Goal: Task Accomplishment & Management: Use online tool/utility

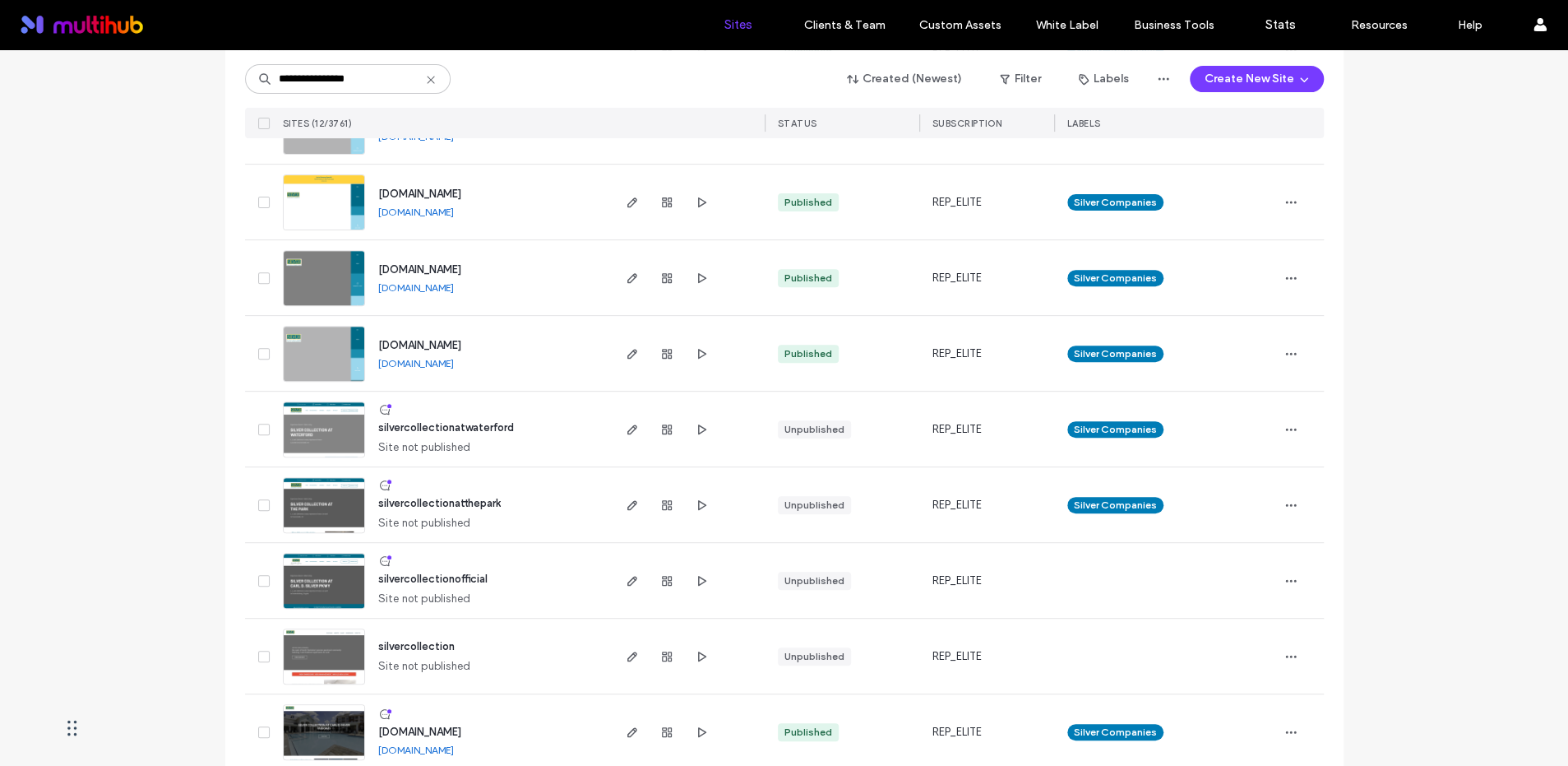
scroll to position [412, 0]
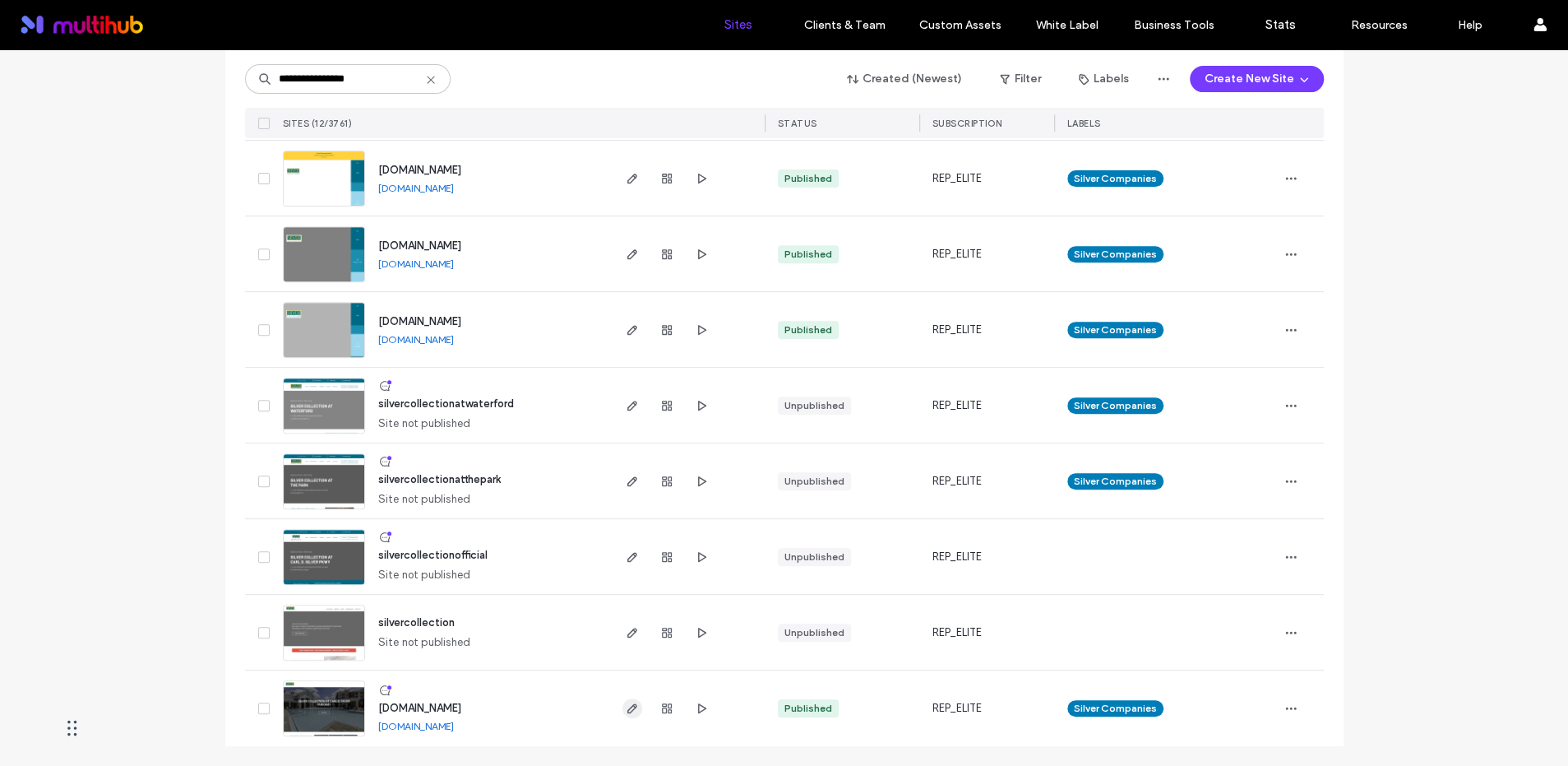
type input "**********"
click at [627, 710] on use "button" at bounding box center [632, 708] width 10 height 10
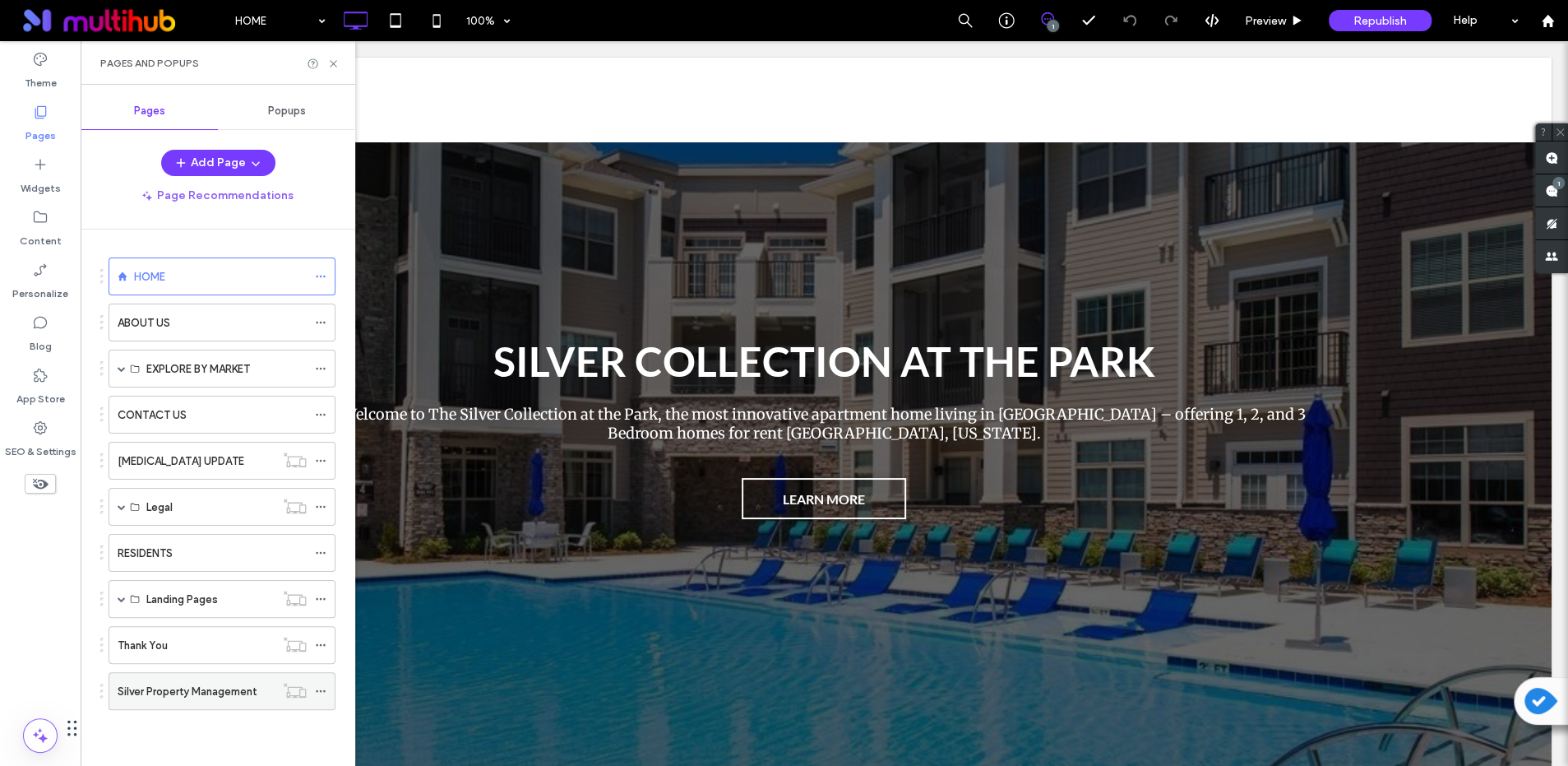
click at [187, 692] on label "Silver Property Management" at bounding box center [187, 691] width 140 height 29
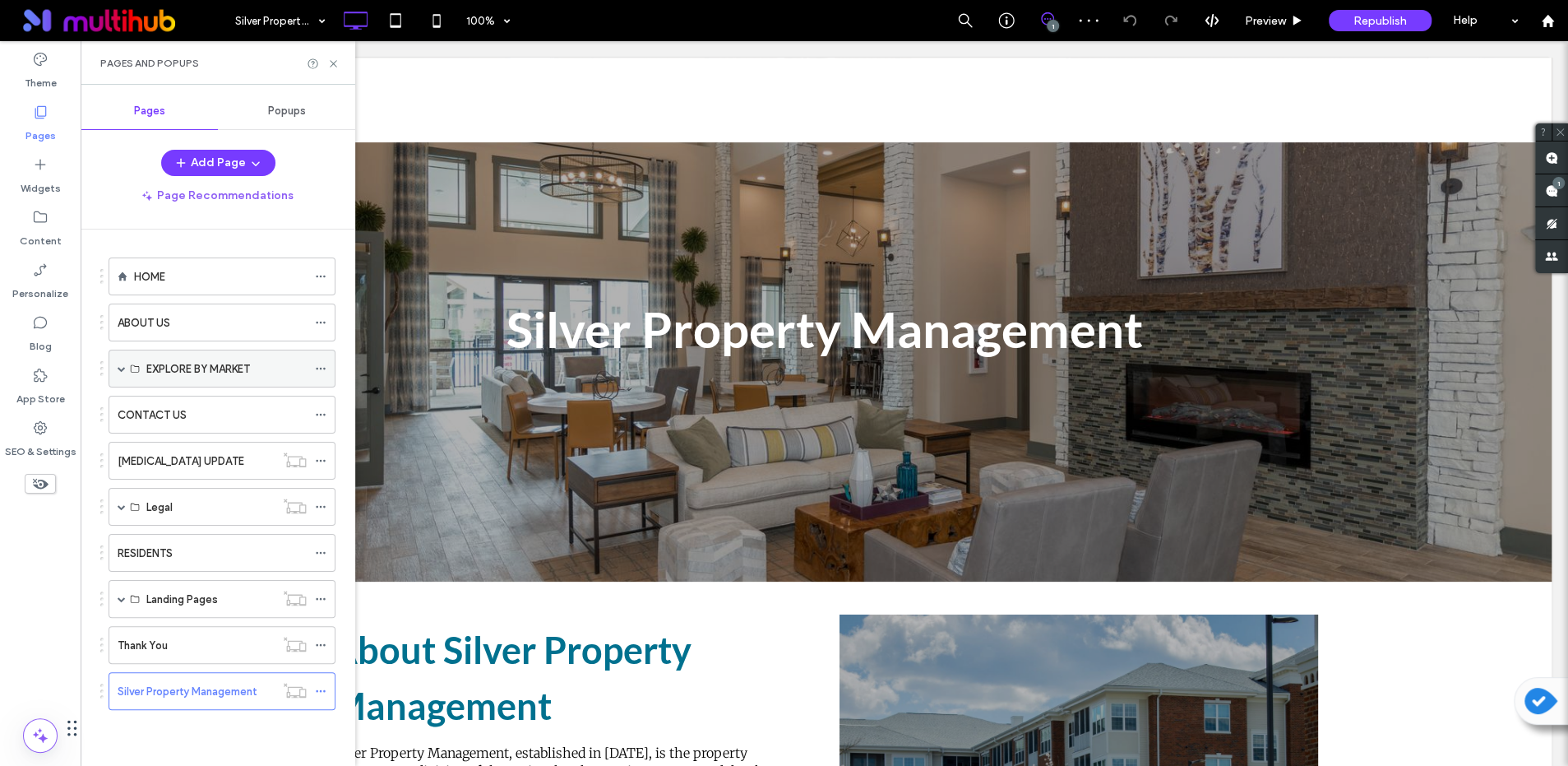
click at [120, 366] on span at bounding box center [121, 368] width 8 height 8
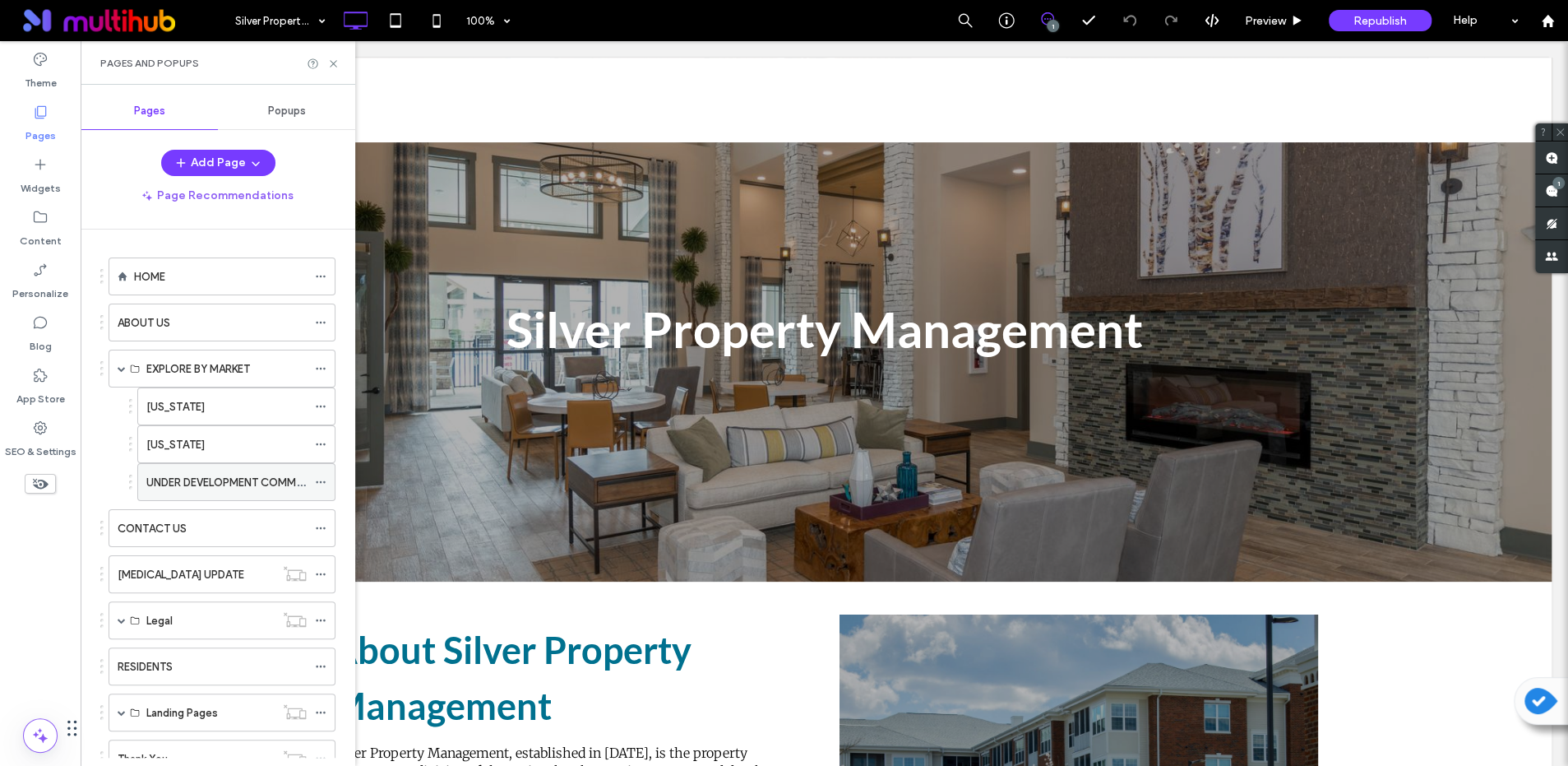
click at [236, 483] on label "UNDER DEVELOPMENT COMMUNITIES" at bounding box center [240, 483] width 188 height 29
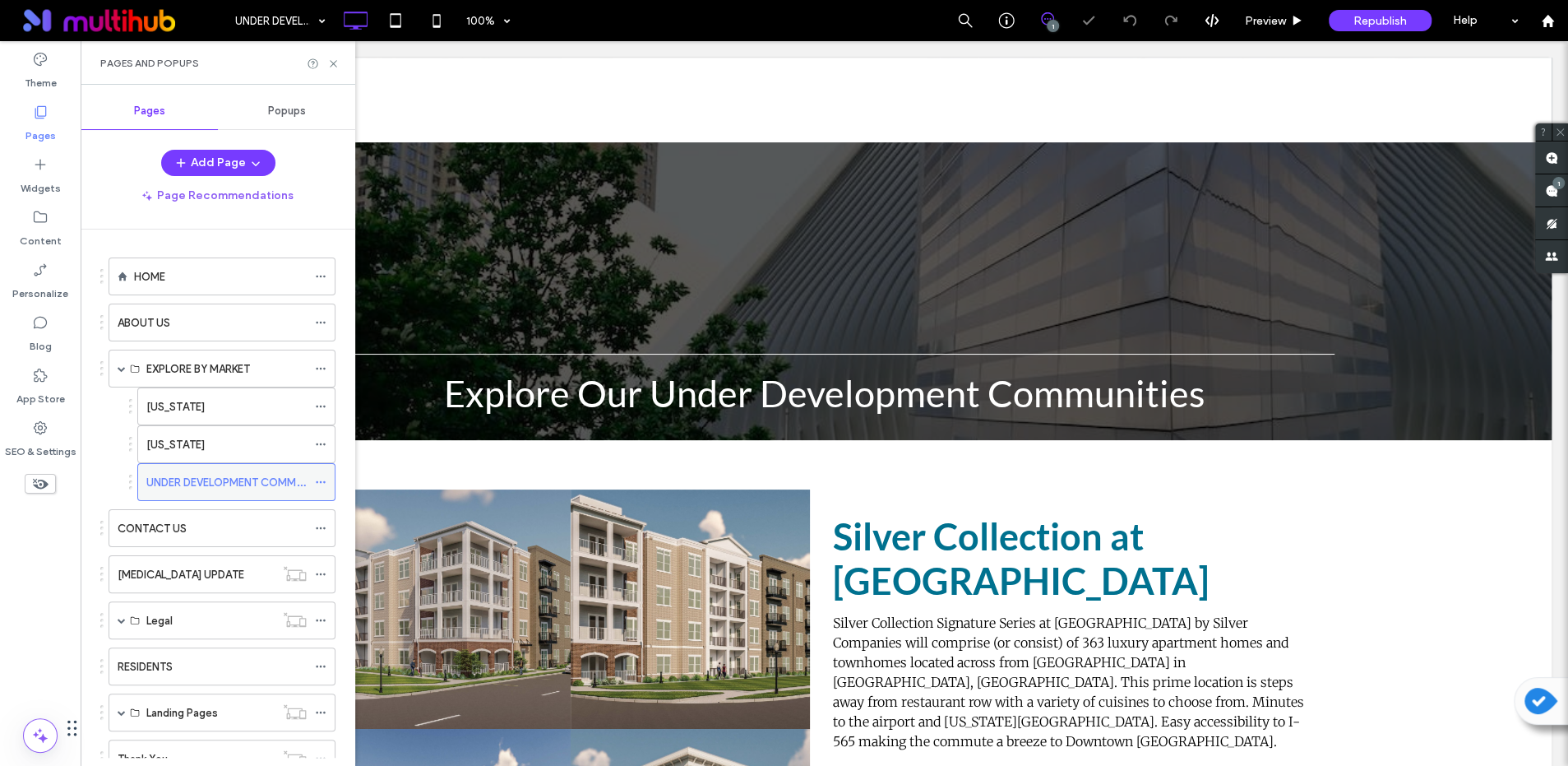
click at [325, 480] on icon at bounding box center [320, 482] width 12 height 12
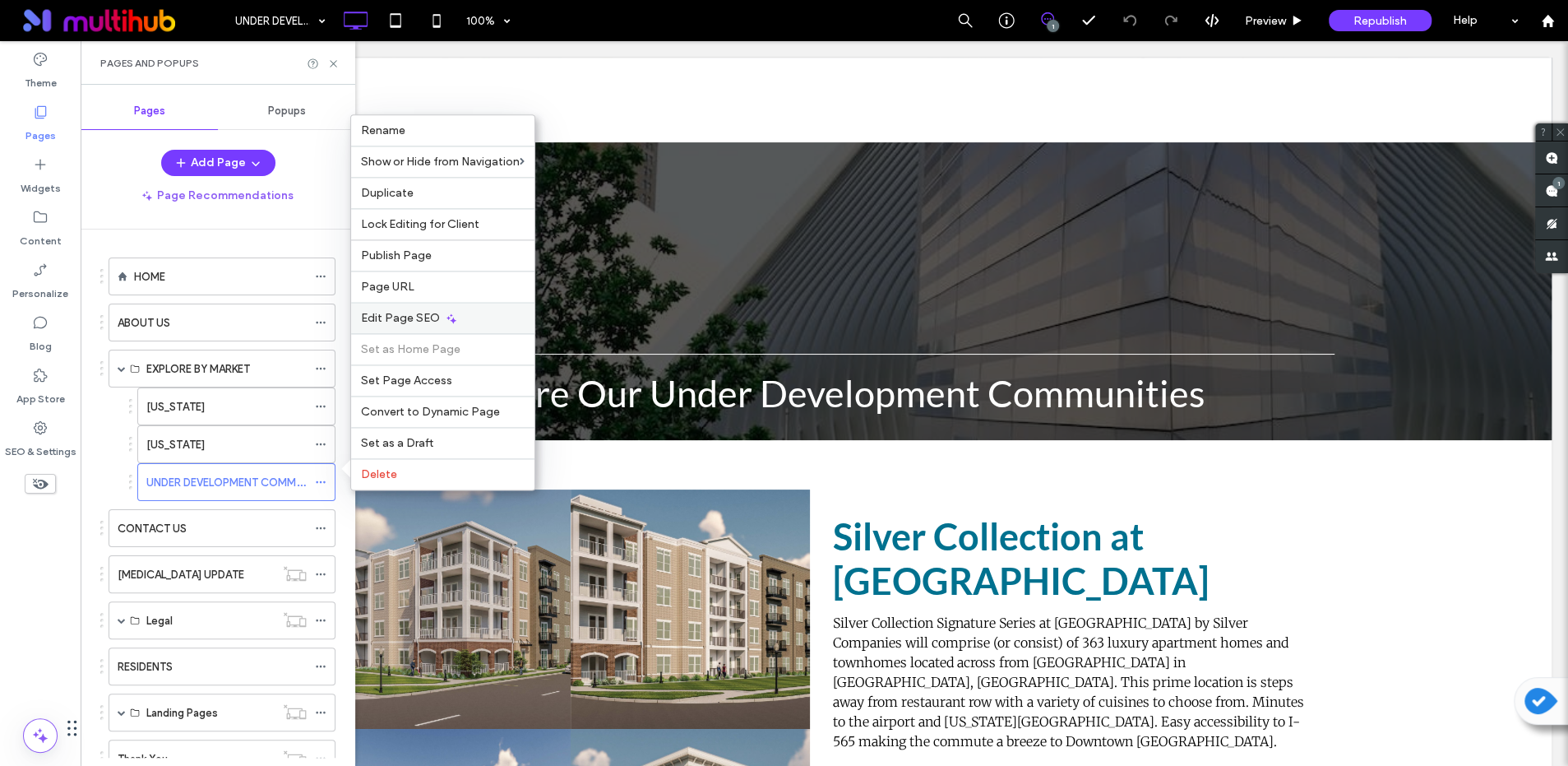
click at [453, 317] on icon at bounding box center [451, 318] width 13 height 13
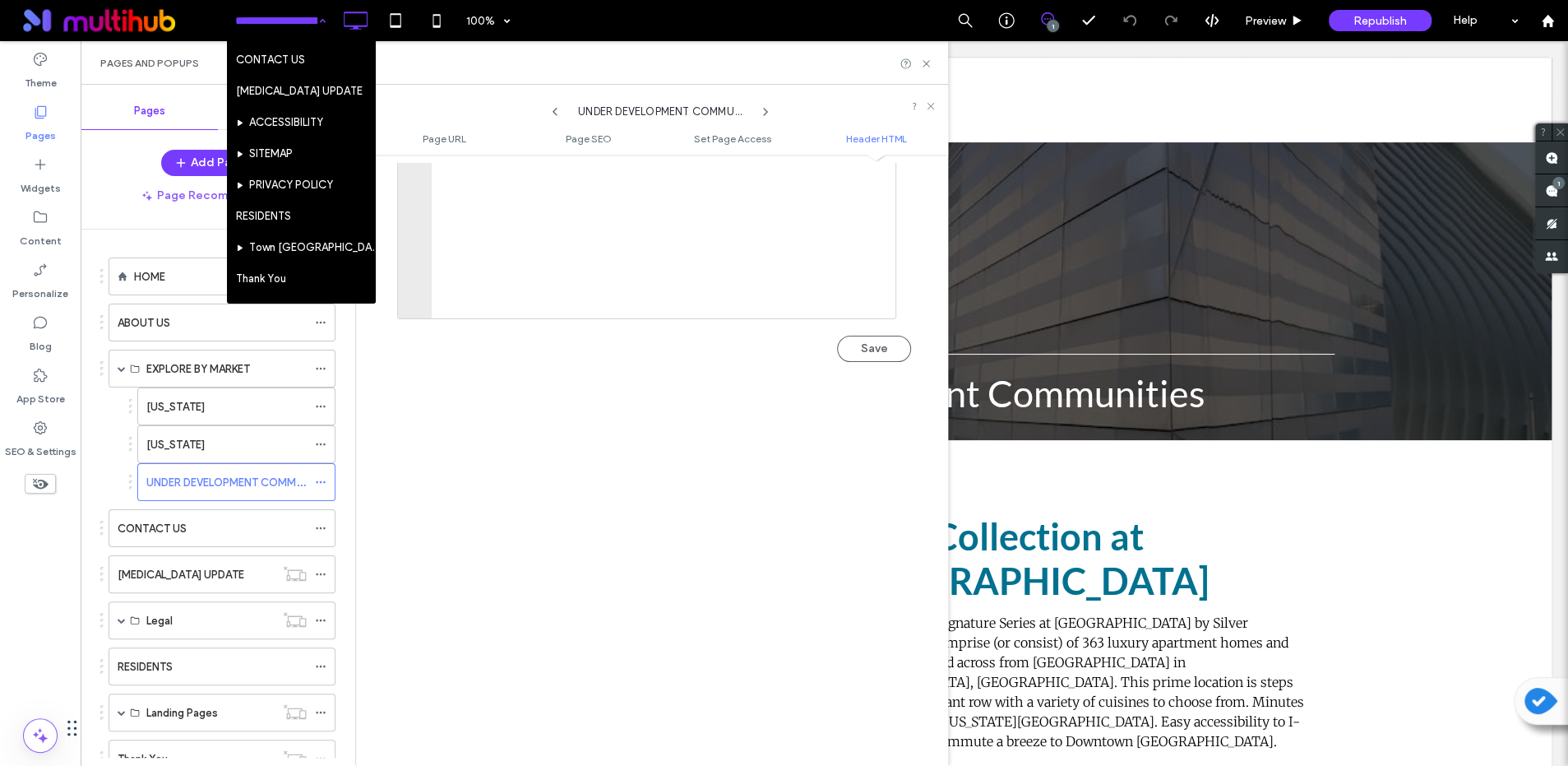
scroll to position [181, 0]
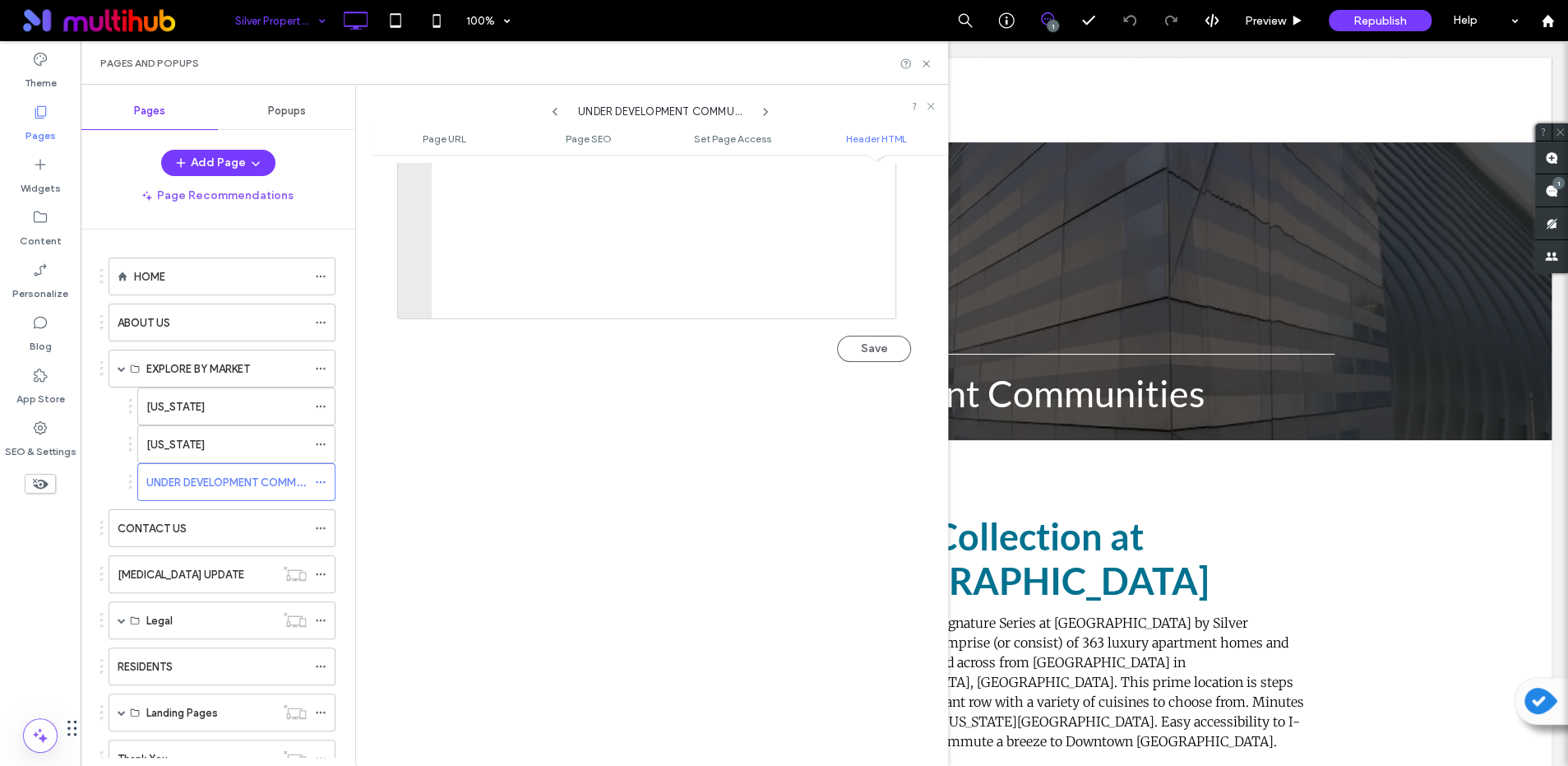
click at [928, 63] on div at bounding box center [784, 383] width 1568 height 766
click at [1120, 637] on div at bounding box center [784, 383] width 1568 height 766
click at [37, 121] on div at bounding box center [784, 383] width 1568 height 766
click at [38, 114] on div at bounding box center [784, 383] width 1568 height 766
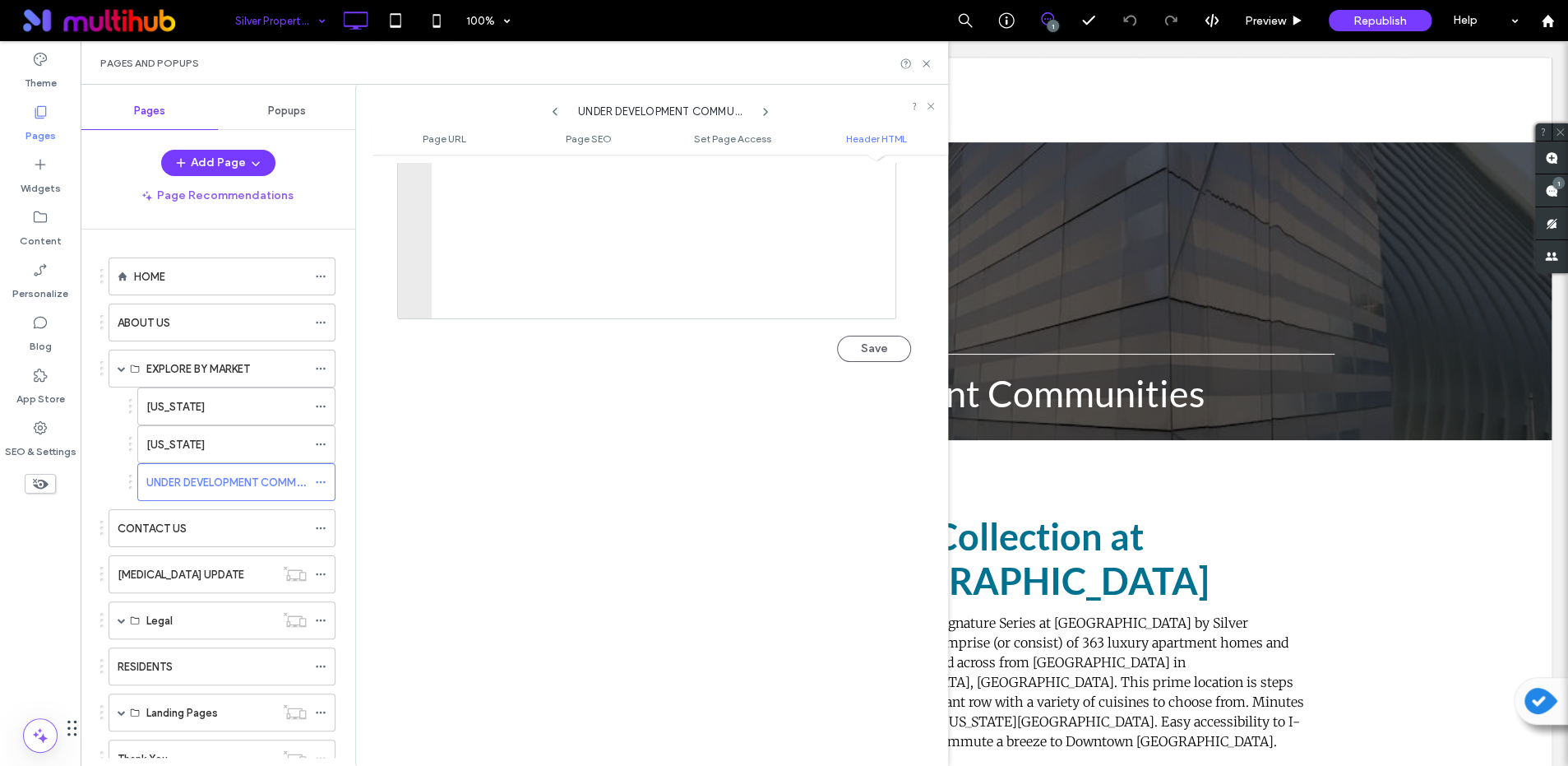
click at [38, 114] on div at bounding box center [784, 383] width 1568 height 766
click at [452, 137] on div at bounding box center [784, 383] width 1568 height 766
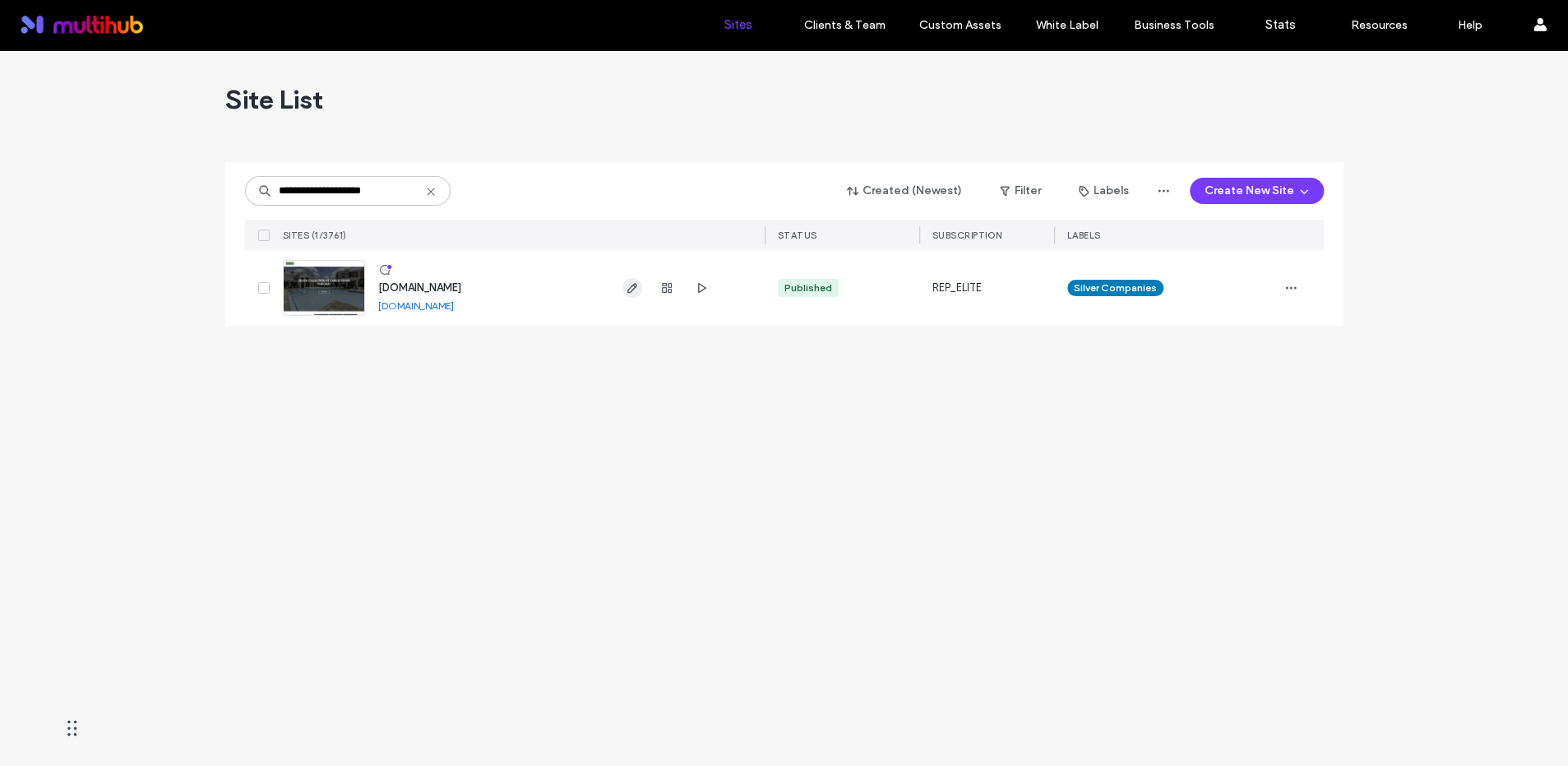
type input "**********"
click at [640, 288] on span "button" at bounding box center [632, 289] width 20 height 20
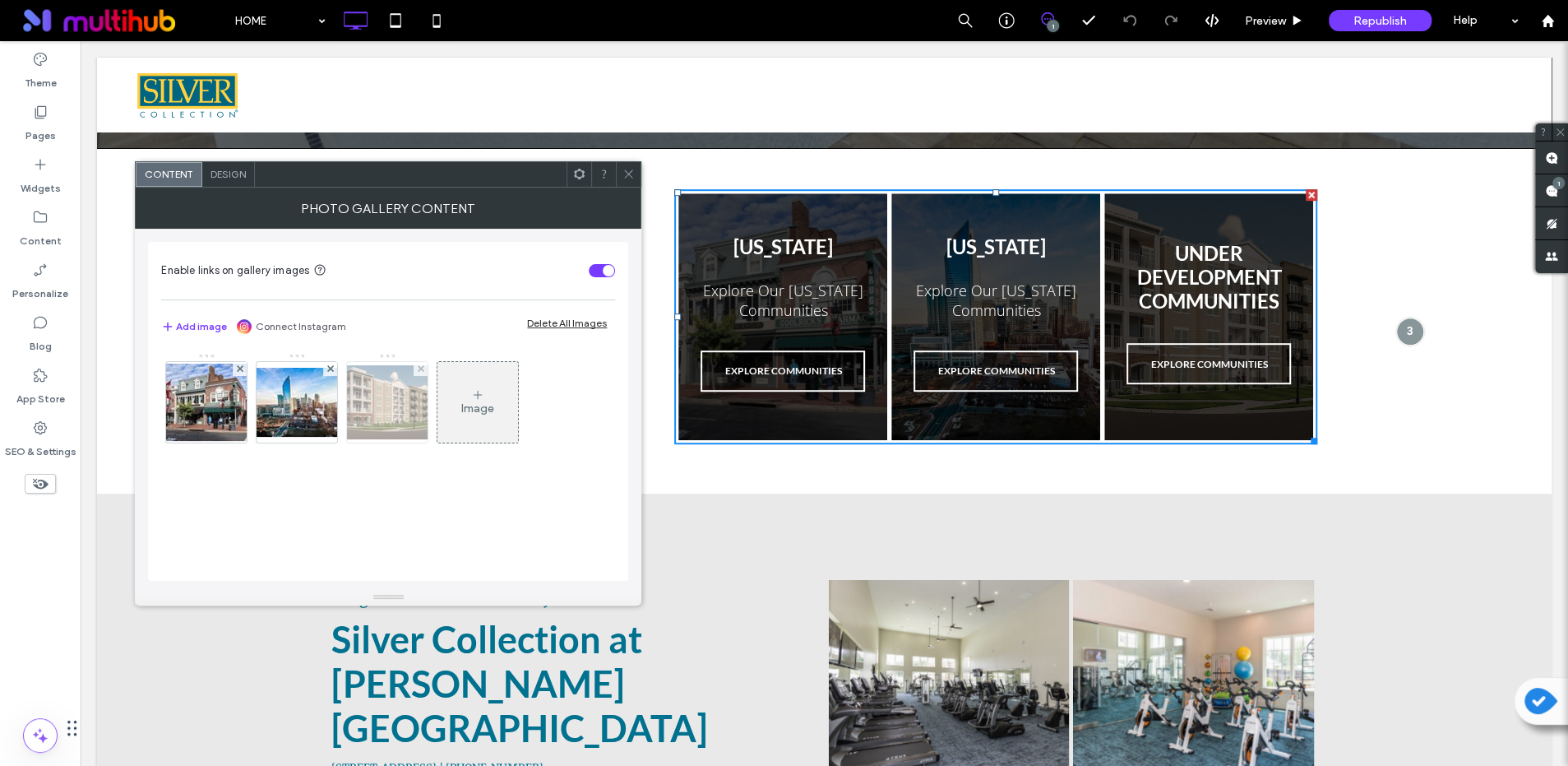
click at [379, 414] on img at bounding box center [387, 402] width 131 height 74
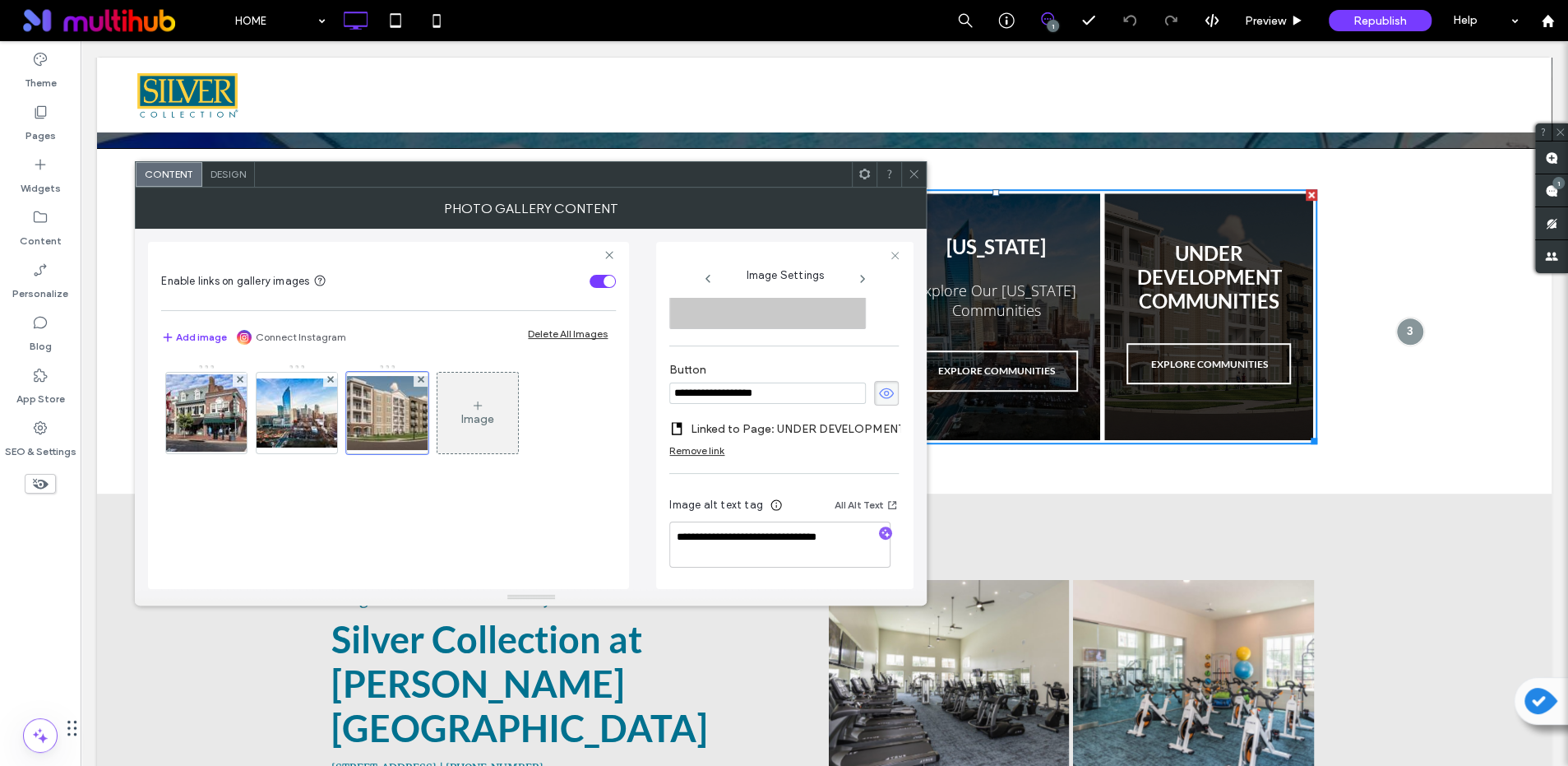
click at [779, 417] on label "Linked to Page: UNDER DEVELOPMENT COMMUNITIES" at bounding box center [805, 428] width 229 height 30
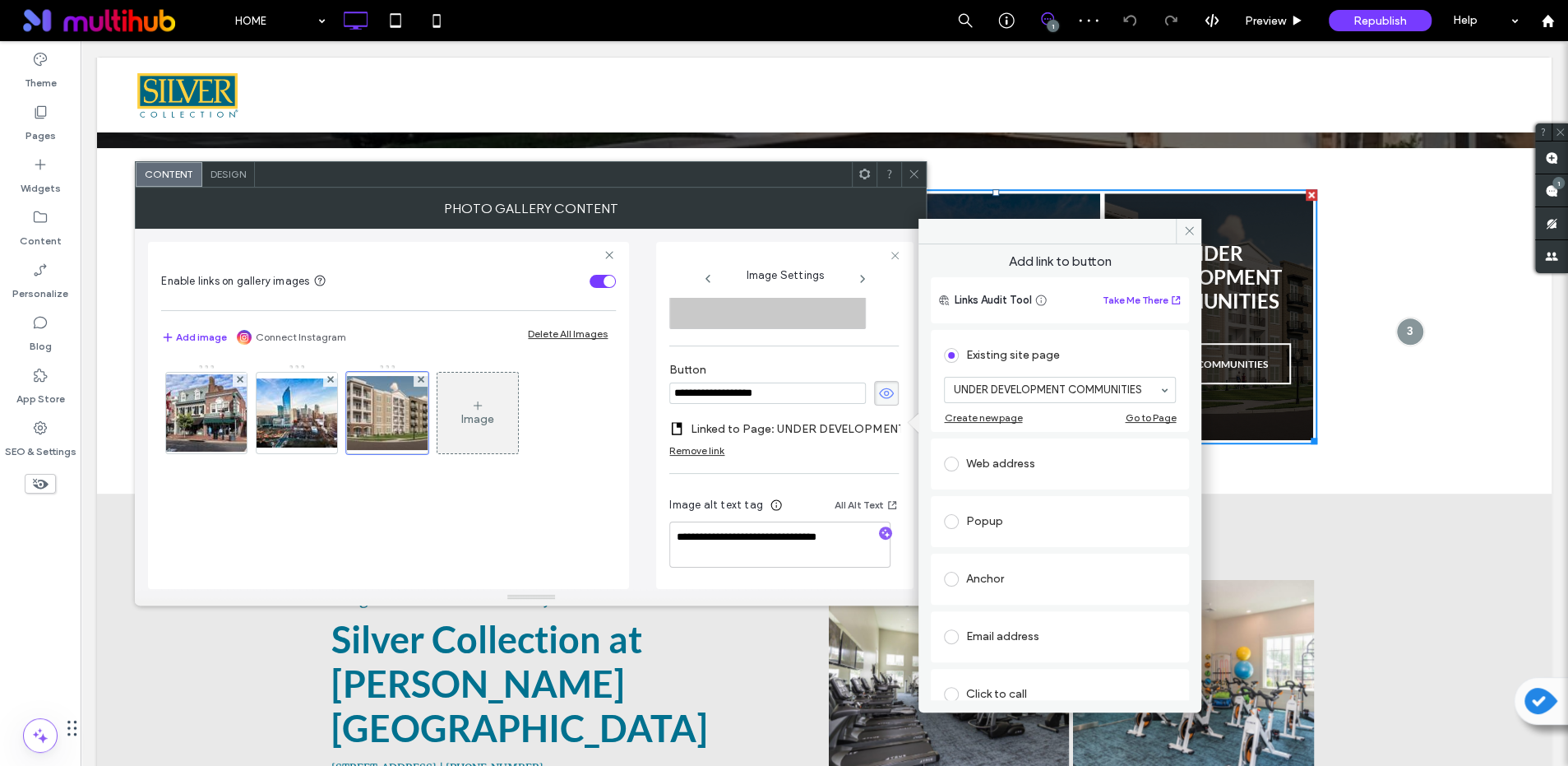
click at [1157, 416] on div "Go to Page" at bounding box center [1151, 417] width 51 height 13
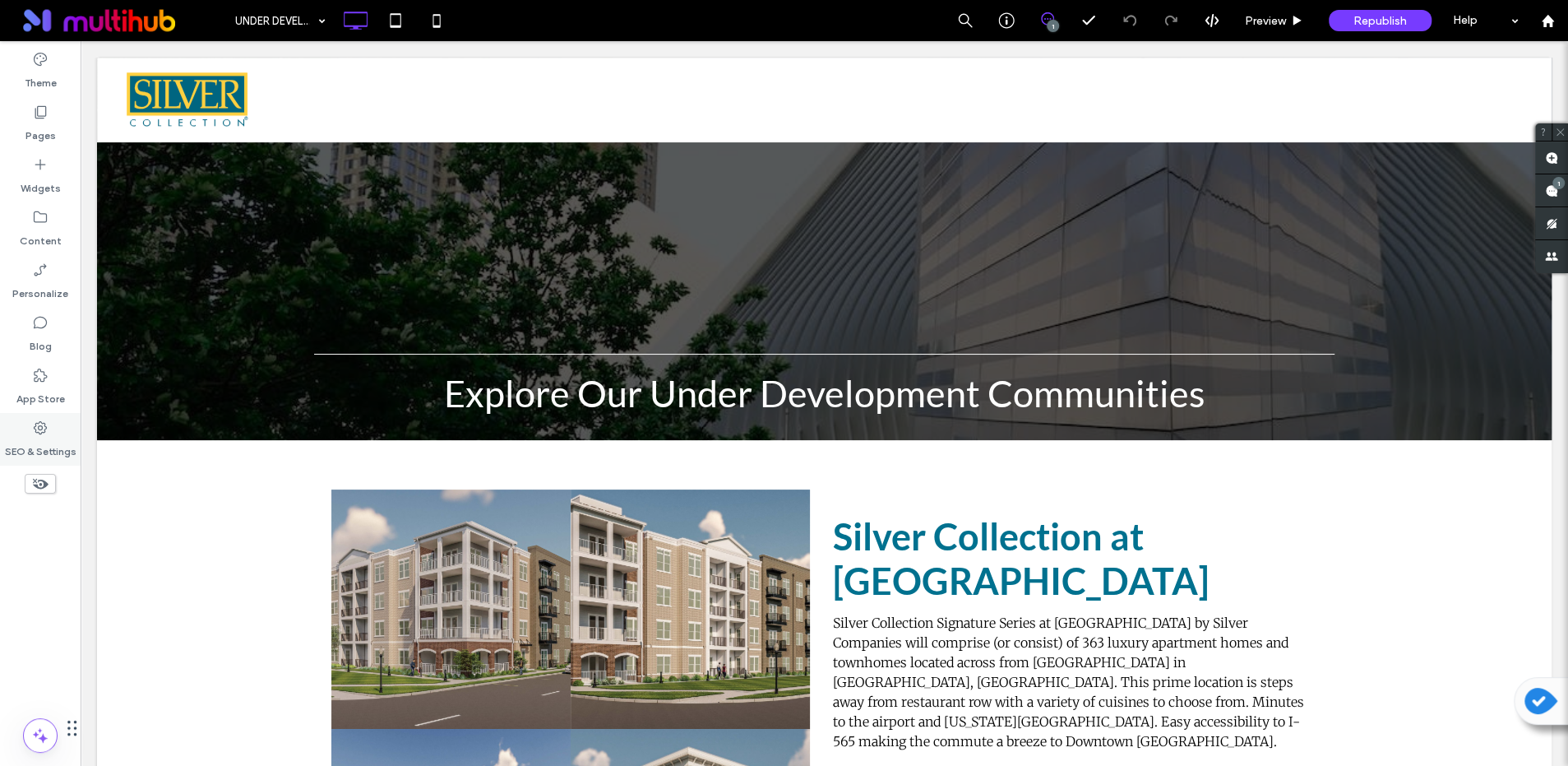
click at [37, 437] on label "SEO & Settings" at bounding box center [40, 447] width 71 height 23
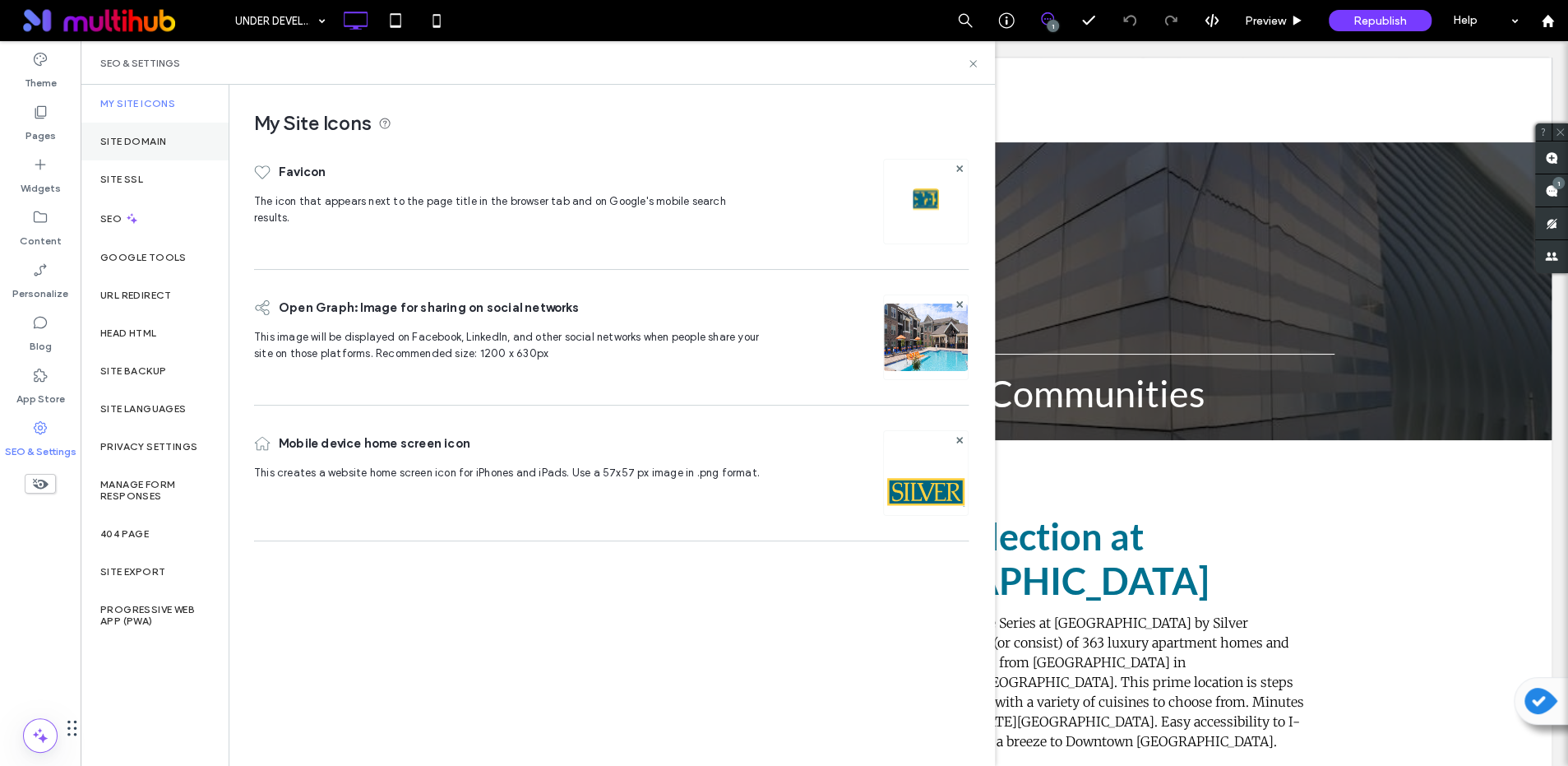
click at [159, 145] on label "Site Domain" at bounding box center [133, 142] width 66 height 12
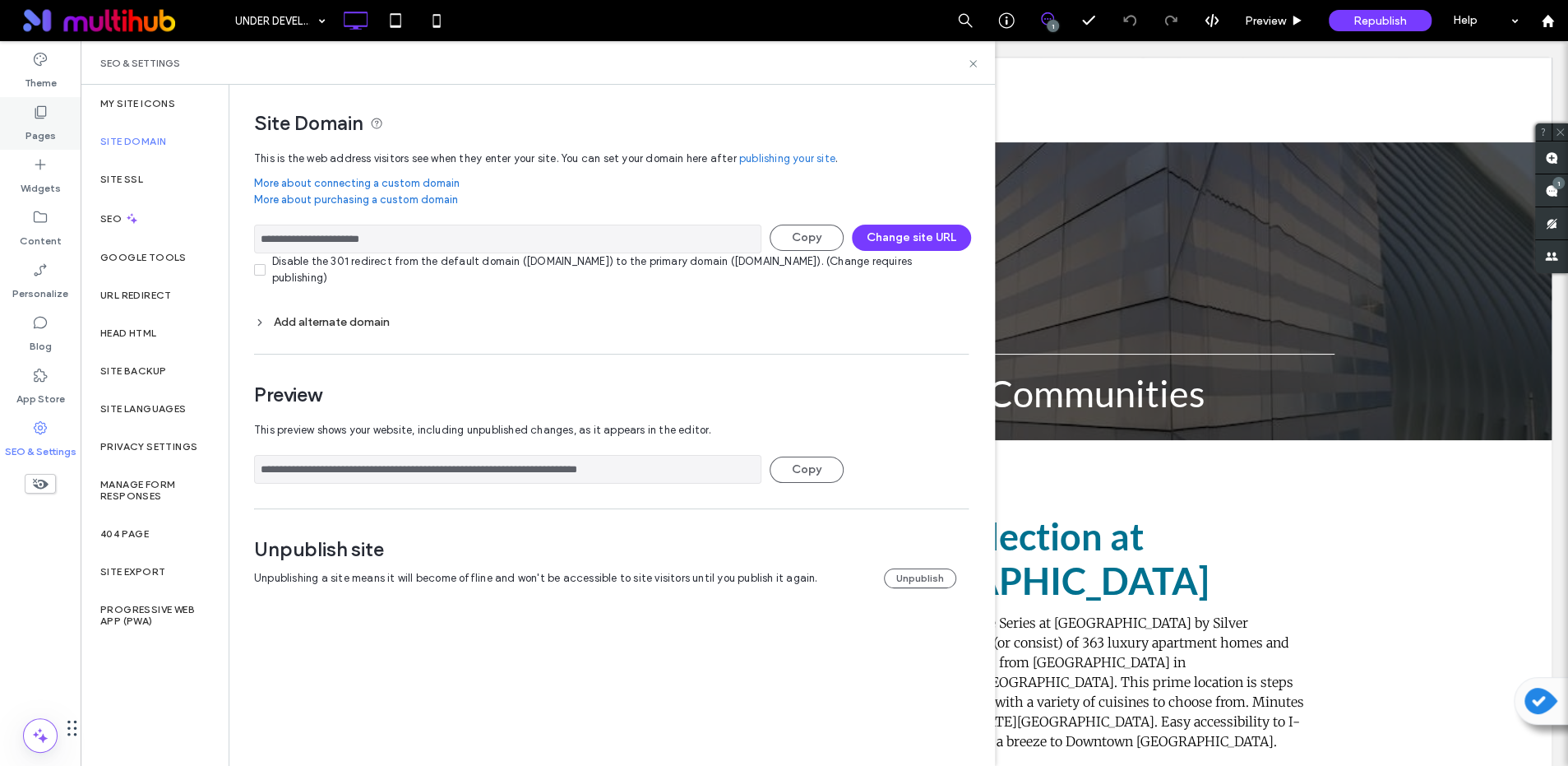
click at [51, 119] on div "Pages" at bounding box center [40, 123] width 80 height 53
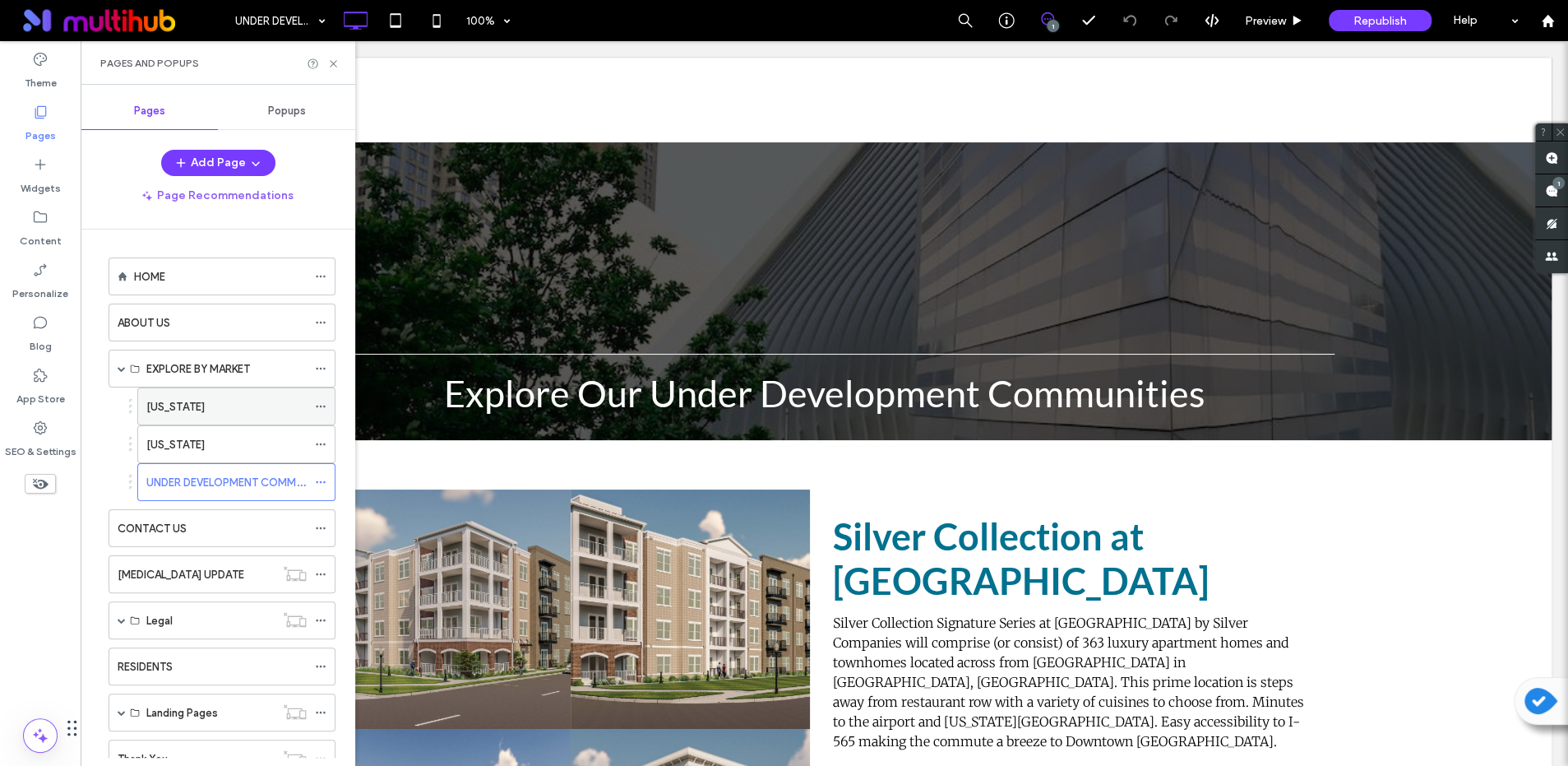
scroll to position [99, 0]
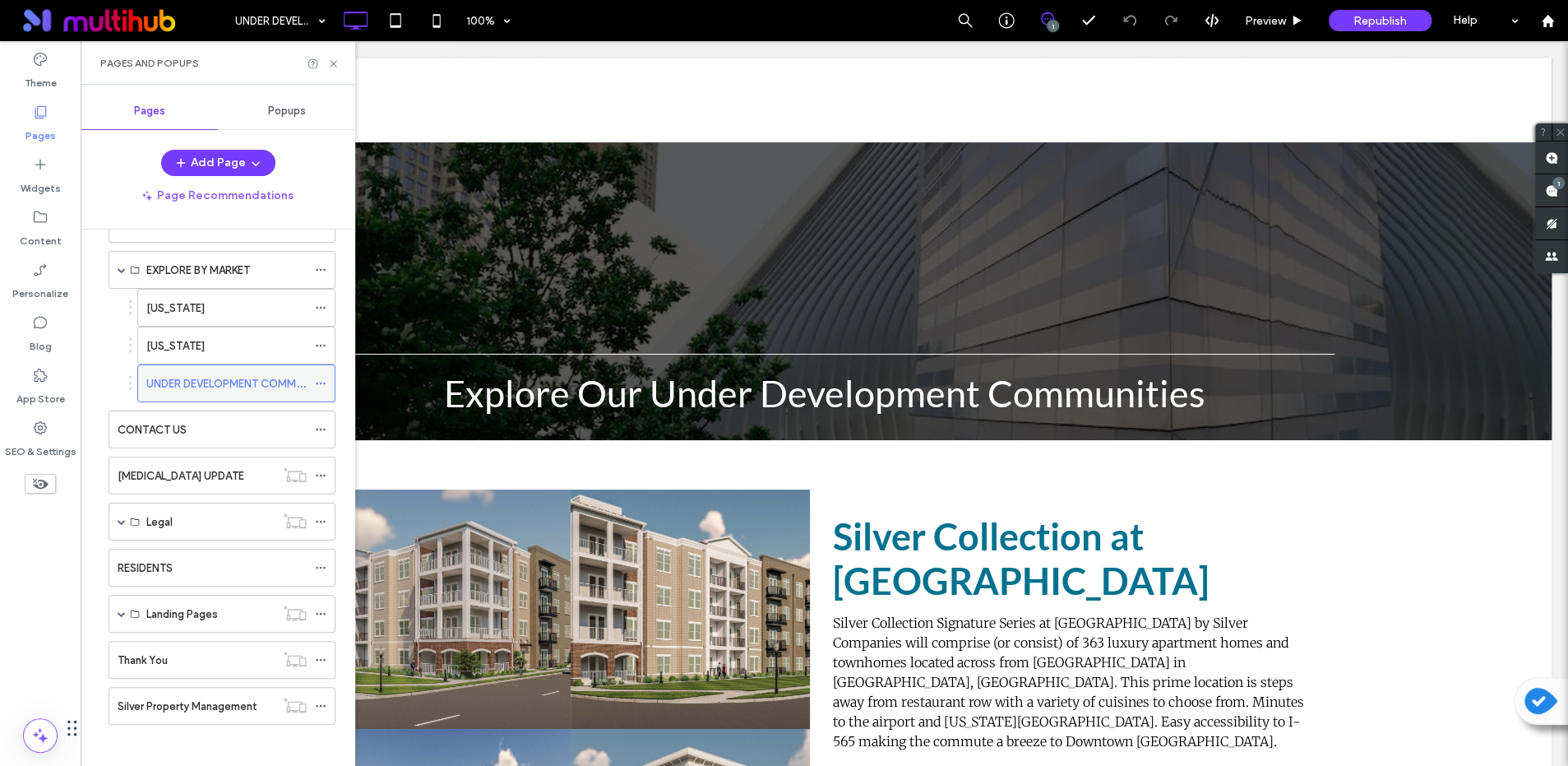
click at [323, 378] on icon at bounding box center [320, 383] width 12 height 12
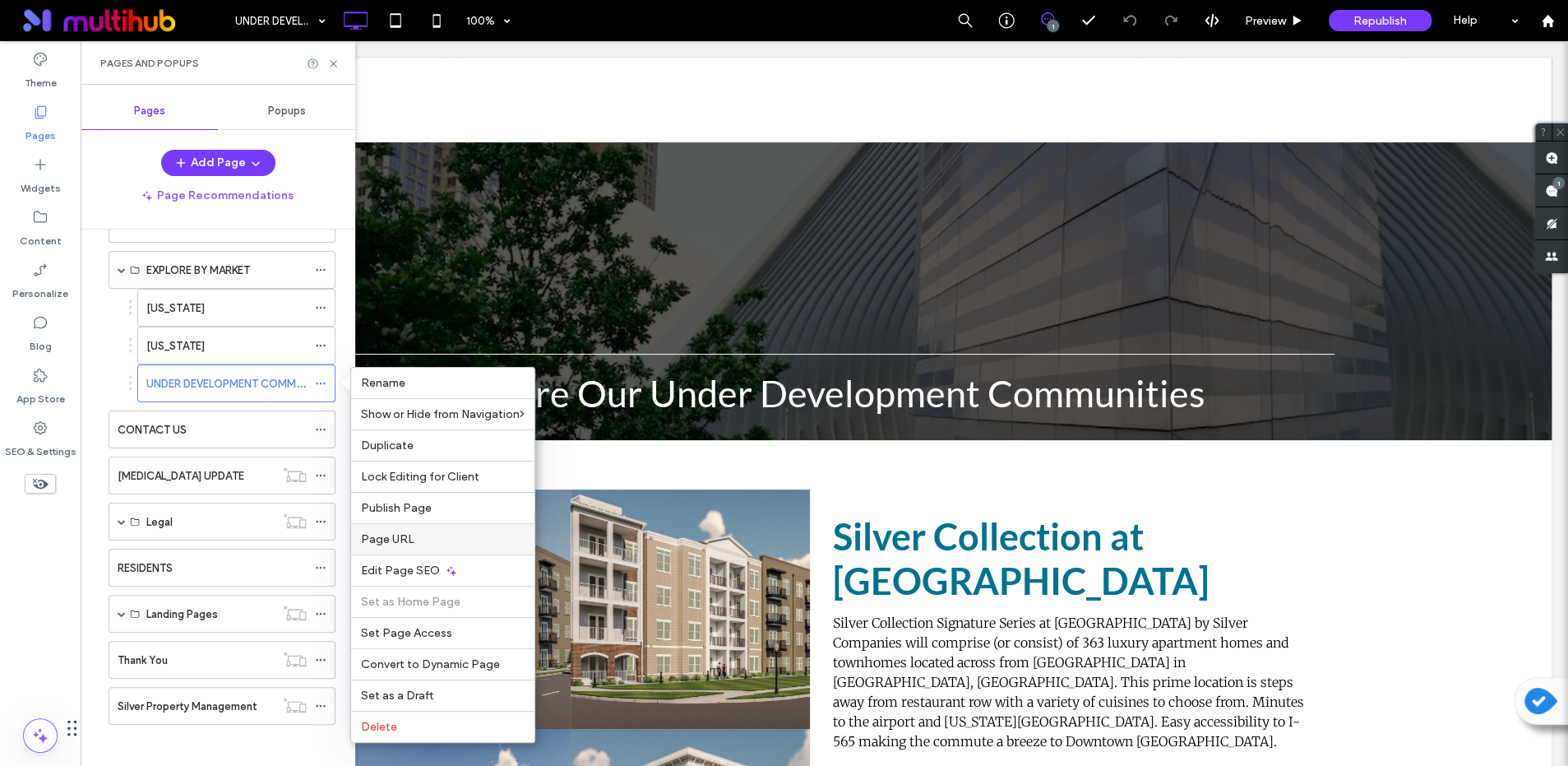
click at [497, 536] on label "Page URL" at bounding box center [443, 539] width 163 height 14
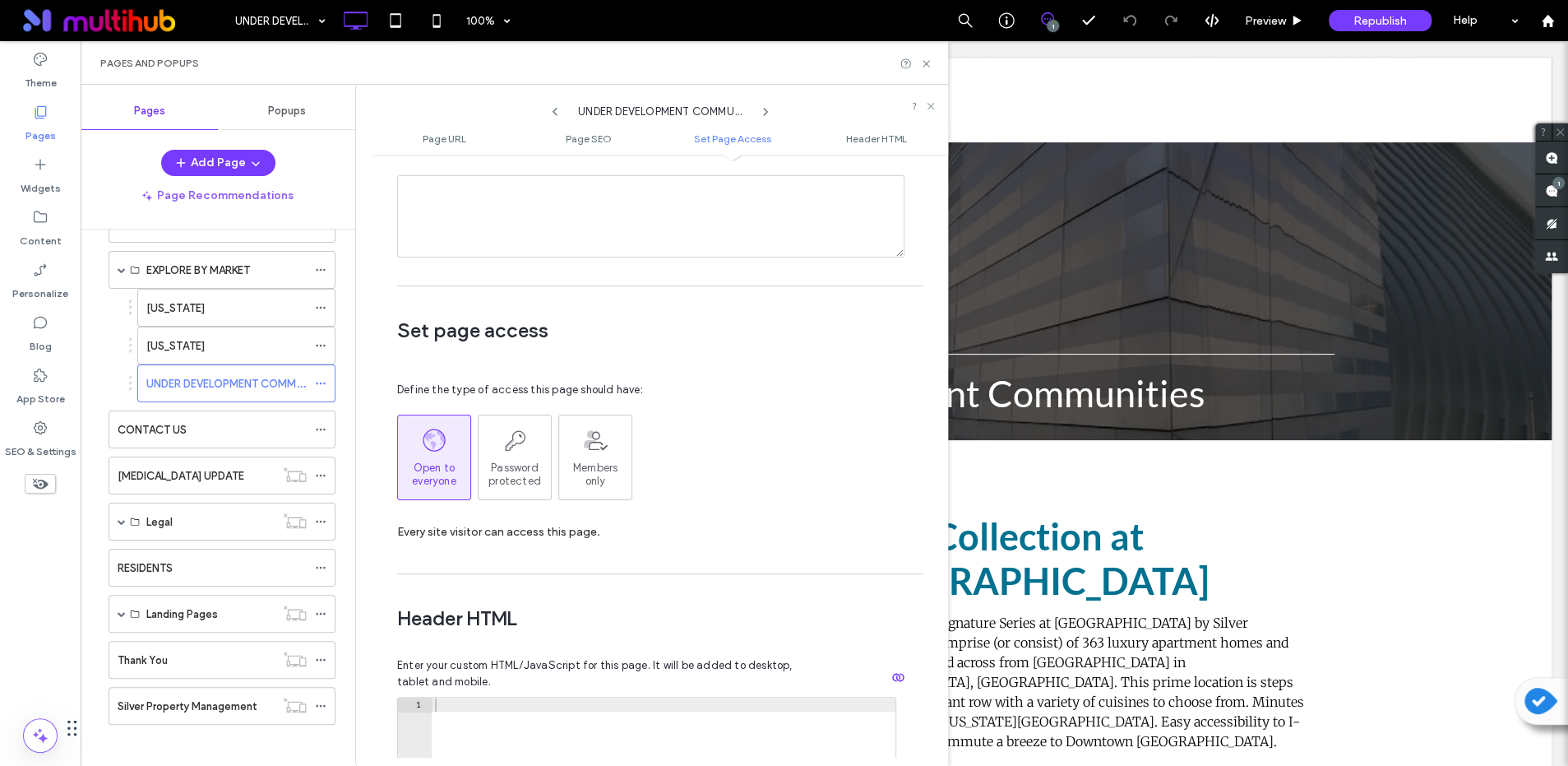
scroll to position [0, 0]
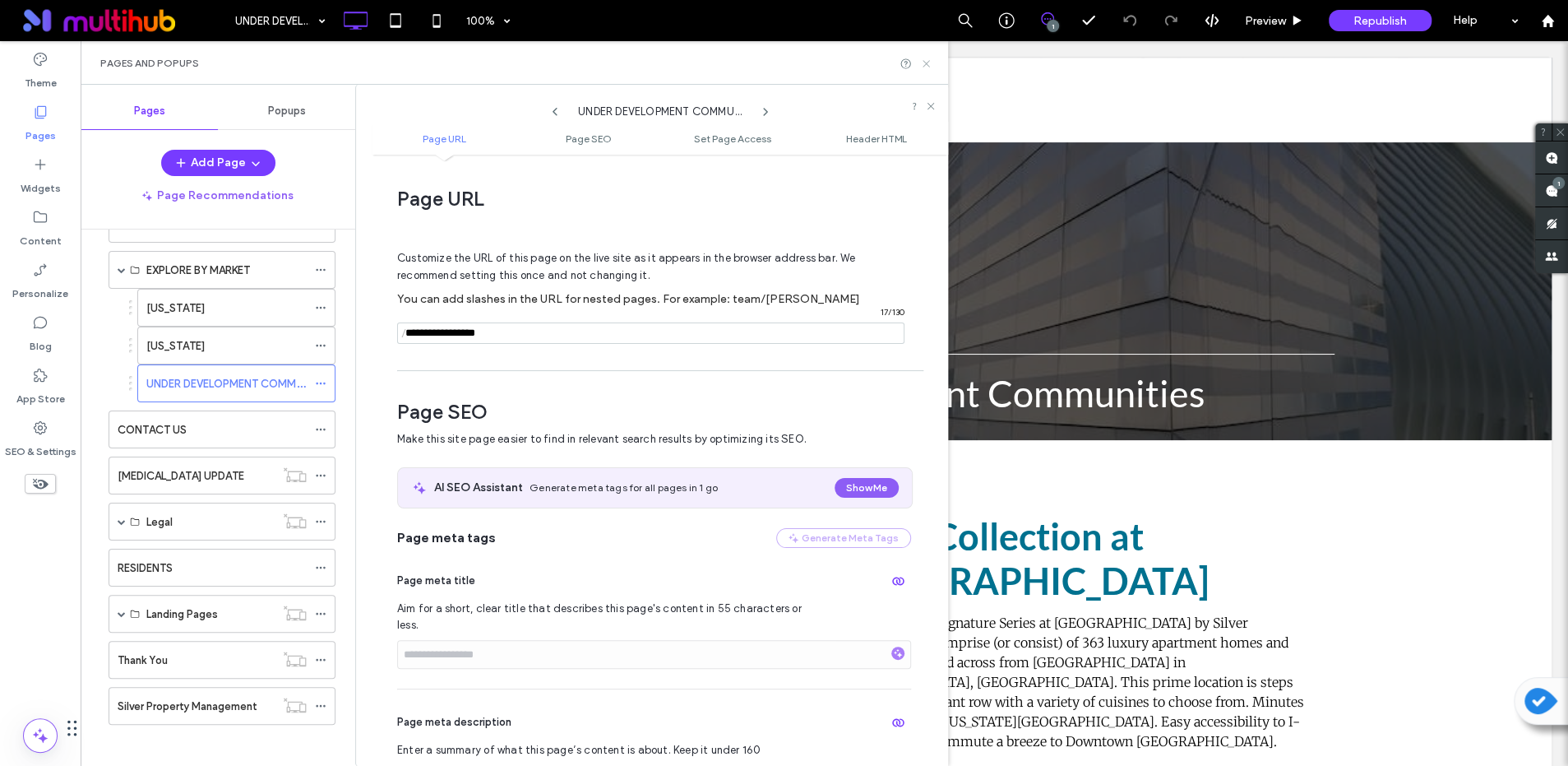
drag, startPoint x: 927, startPoint y: 62, endPoint x: 847, endPoint y: 21, distance: 89.9
click at [927, 62] on icon at bounding box center [926, 64] width 13 height 13
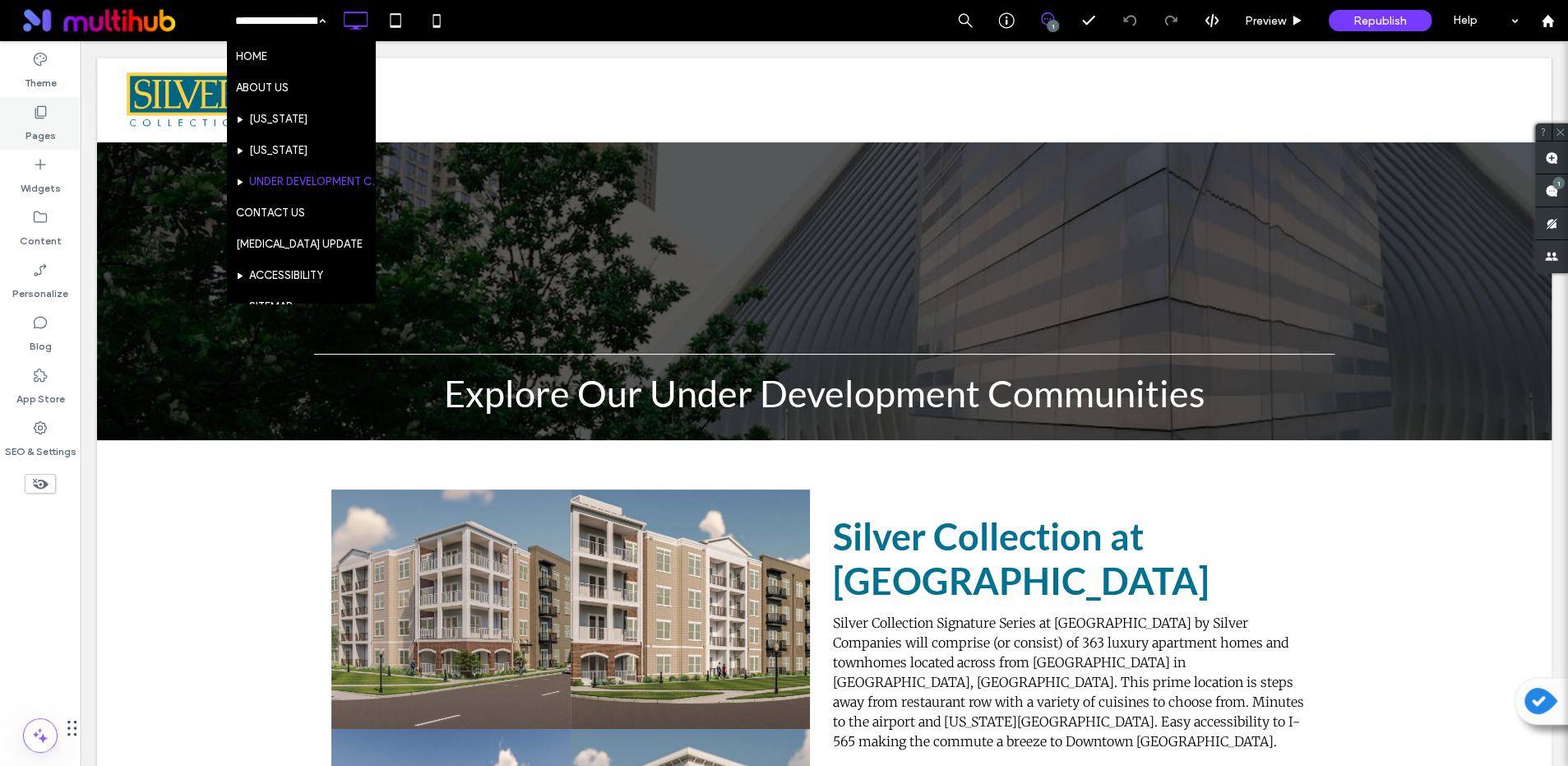
click at [46, 129] on label "Pages" at bounding box center [40, 131] width 30 height 23
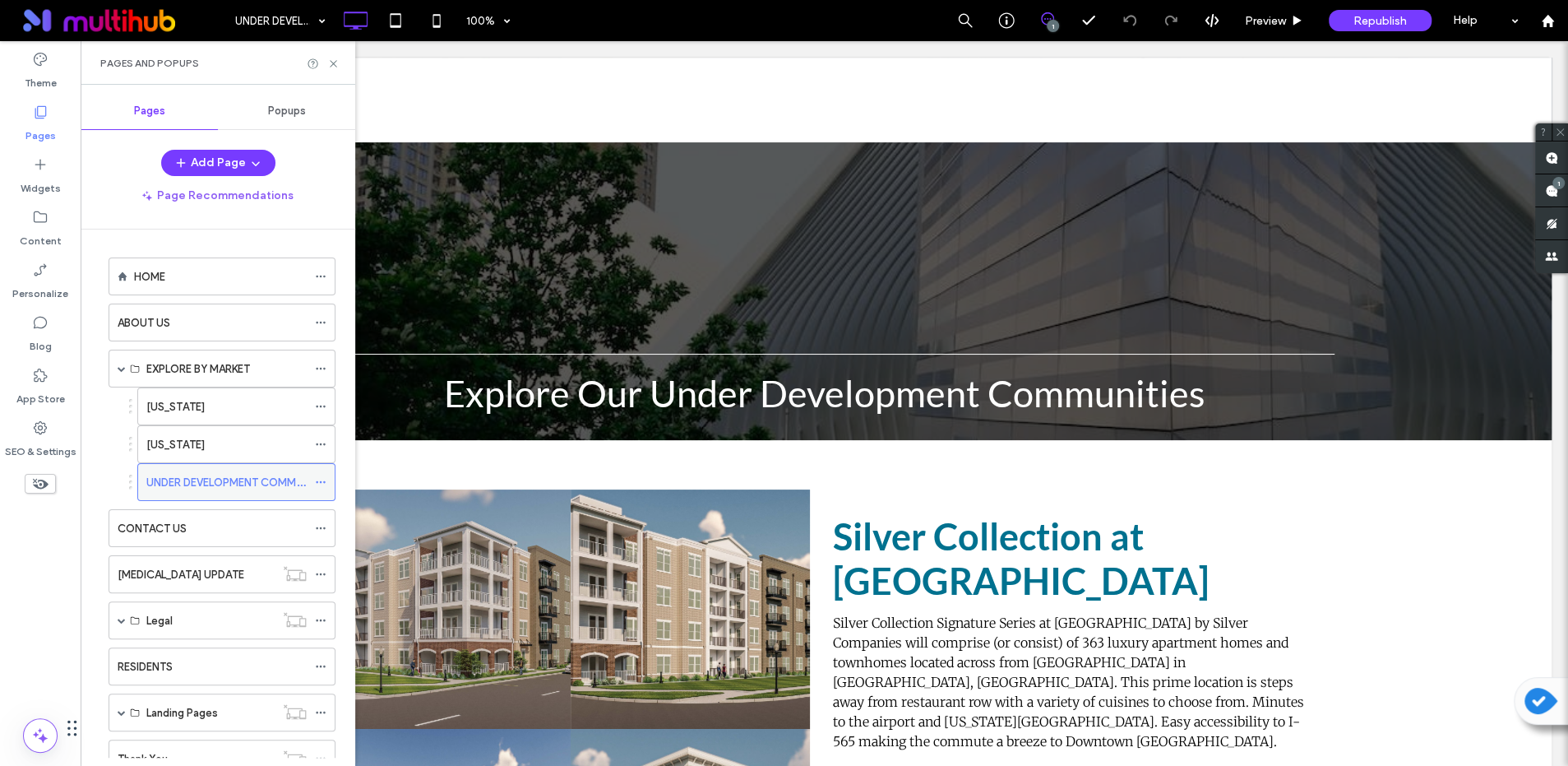
click at [321, 477] on icon at bounding box center [320, 482] width 12 height 12
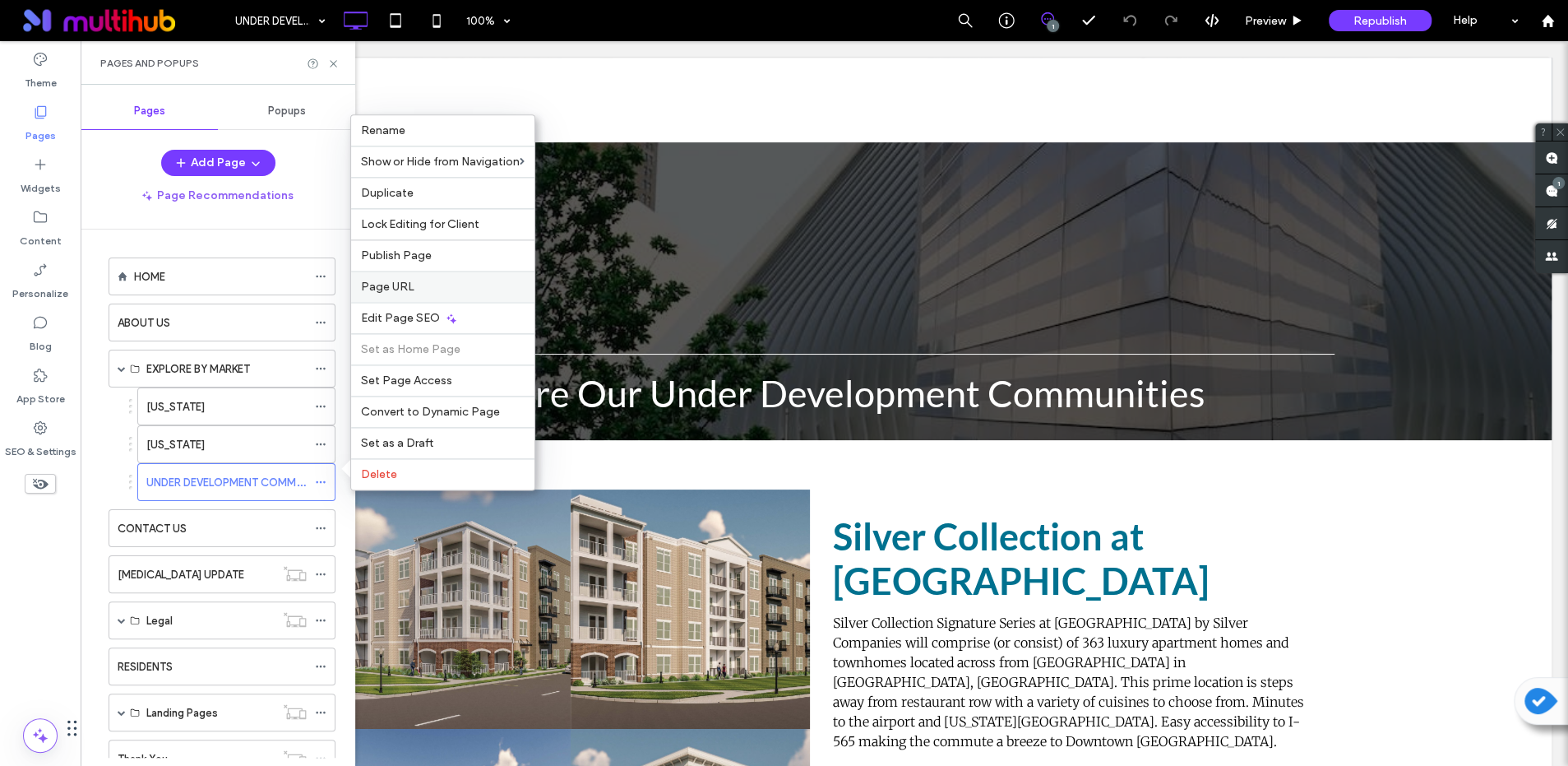
click at [452, 288] on label "Page URL" at bounding box center [443, 286] width 163 height 14
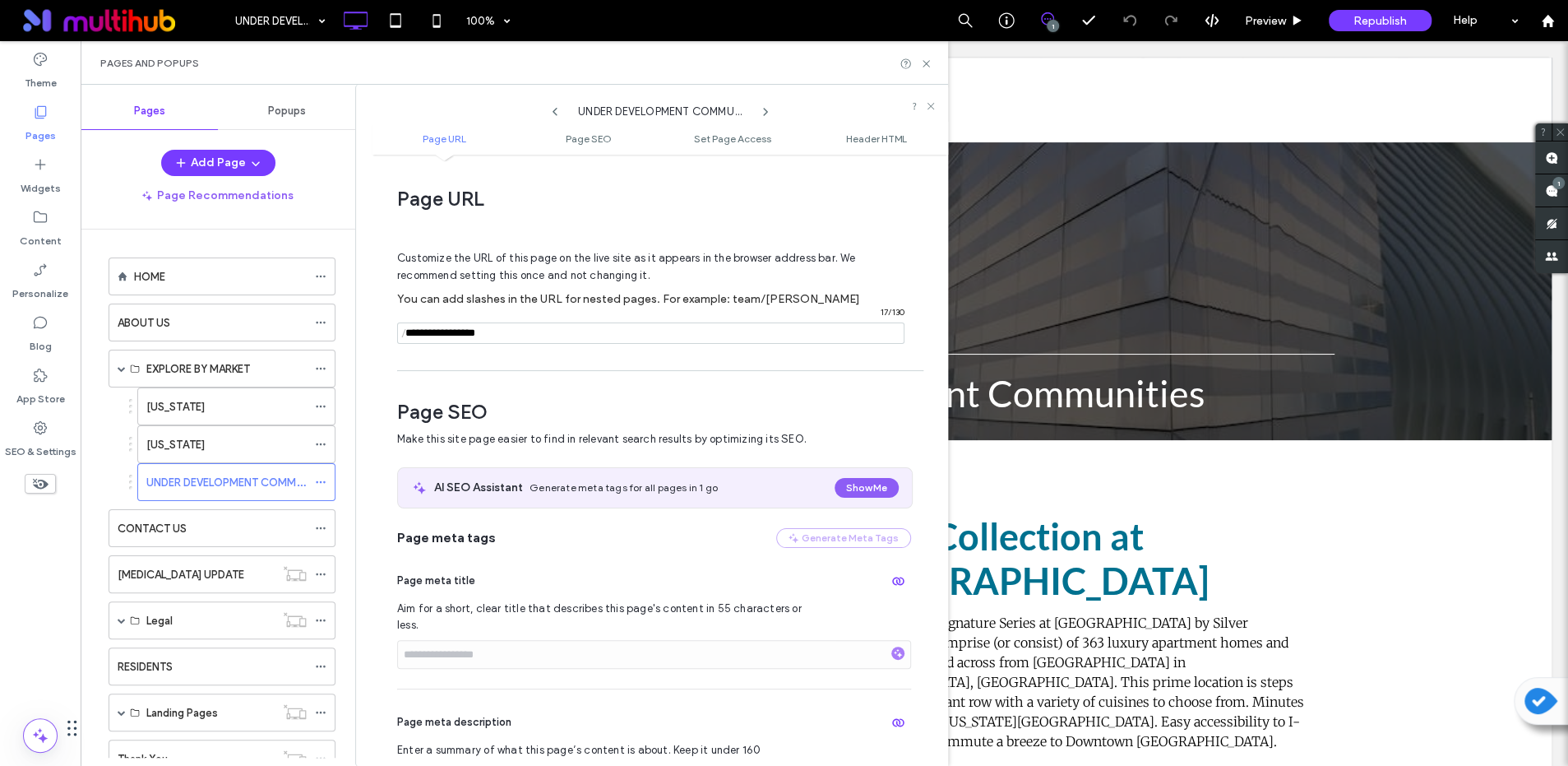
scroll to position [8, 0]
